Goal: Check status: Check status

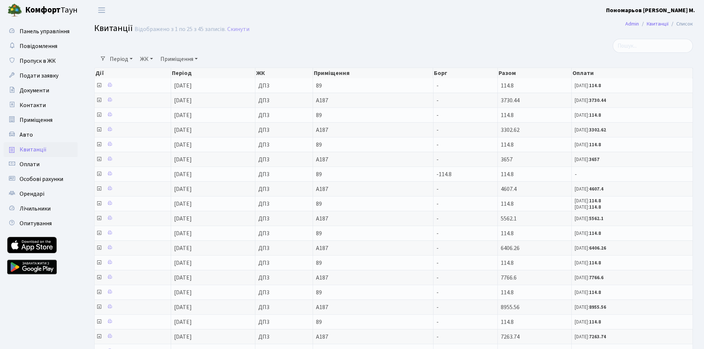
select select "25"
click at [35, 150] on span "Квитанції" at bounding box center [33, 150] width 27 height 8
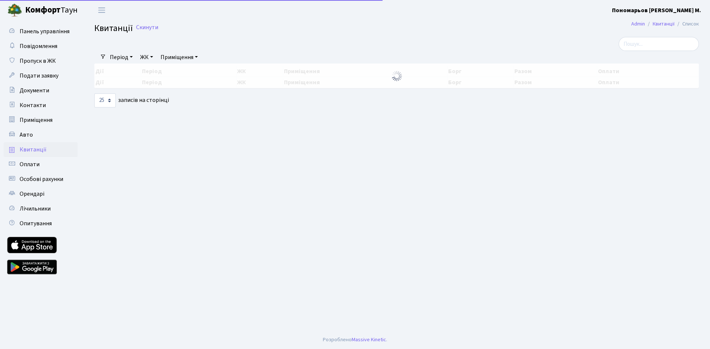
select select "25"
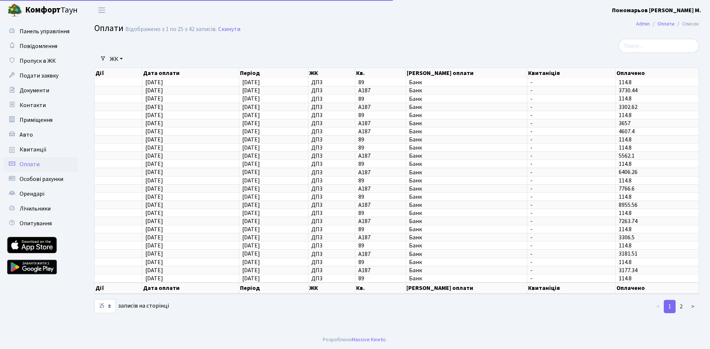
select select "25"
click at [34, 146] on span "Квитанції" at bounding box center [33, 150] width 27 height 8
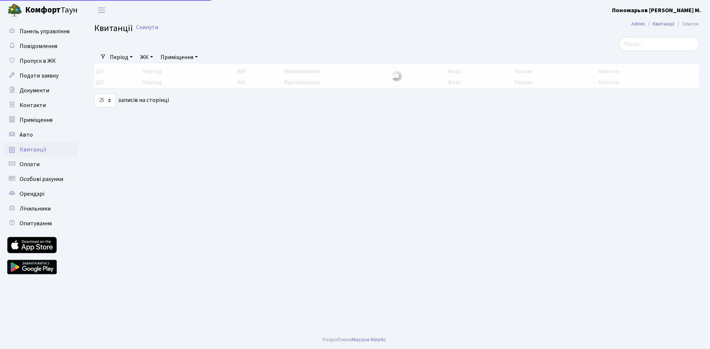
select select "25"
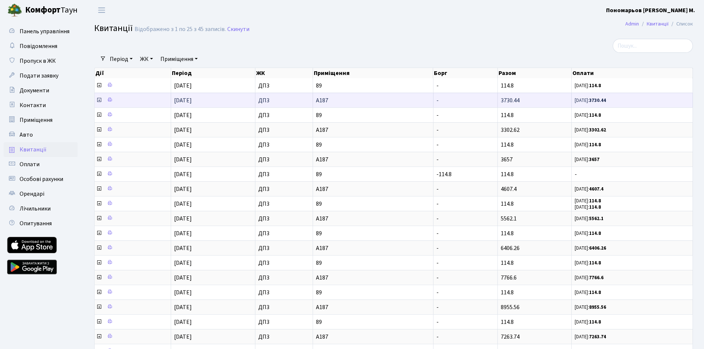
click at [99, 101] on icon at bounding box center [99, 100] width 6 height 6
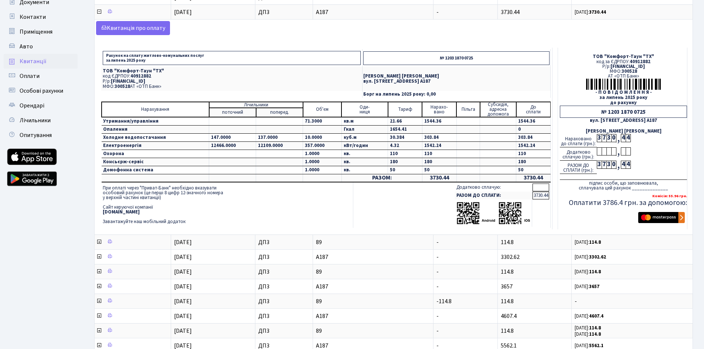
scroll to position [99, 0]
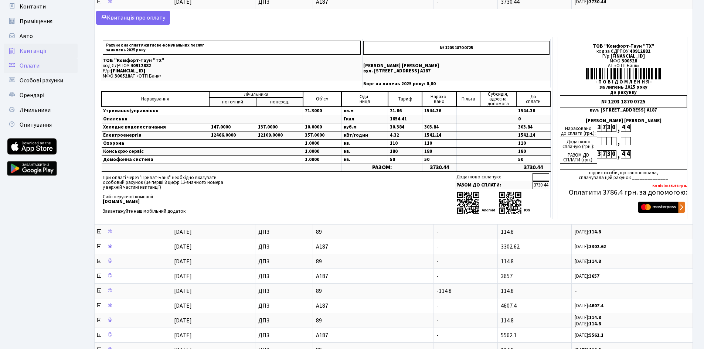
click at [38, 65] on span "Оплати" at bounding box center [30, 66] width 20 height 8
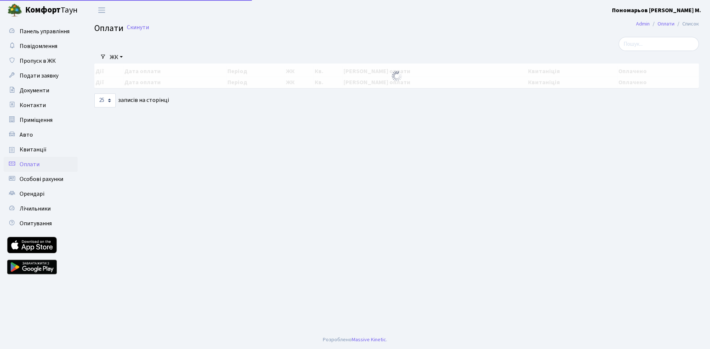
select select "25"
